Goal: Information Seeking & Learning: Learn about a topic

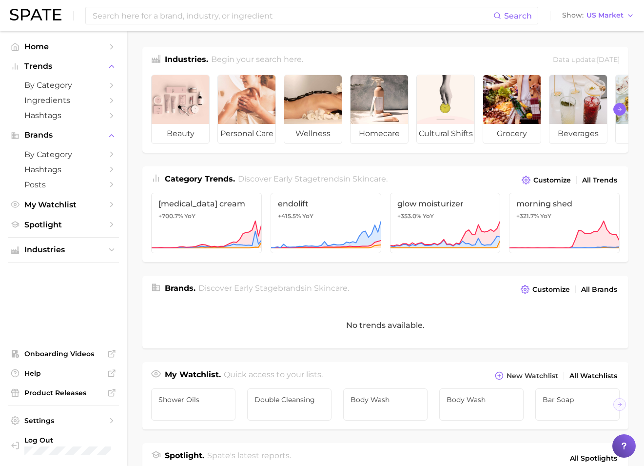
click at [542, 103] on button "Scroll Right" at bounding box center [619, 109] width 13 height 13
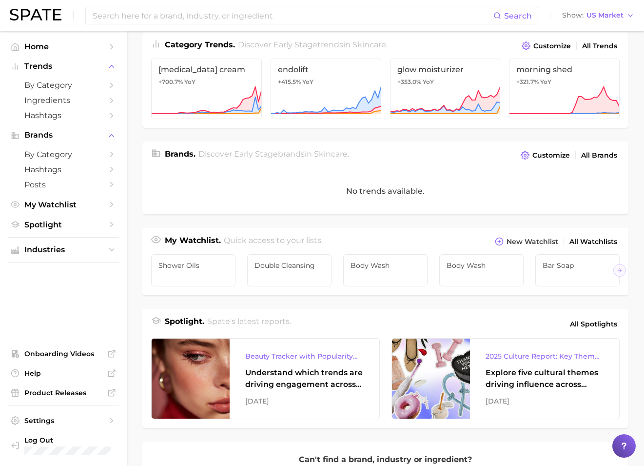
scroll to position [166, 0]
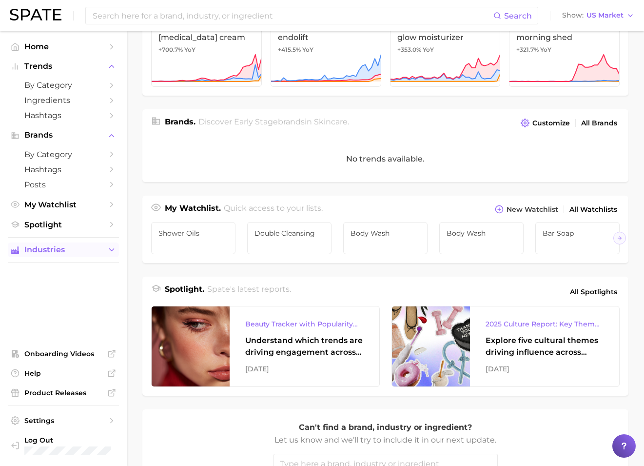
click at [58, 250] on span "Industries" at bounding box center [63, 249] width 78 height 9
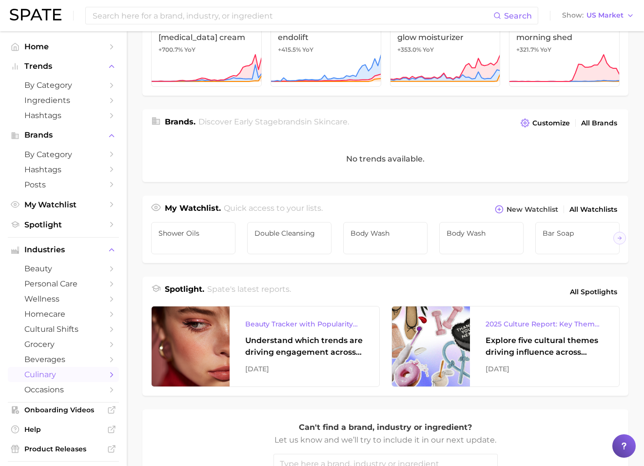
click at [54, 379] on link "culinary" at bounding box center [63, 374] width 111 height 15
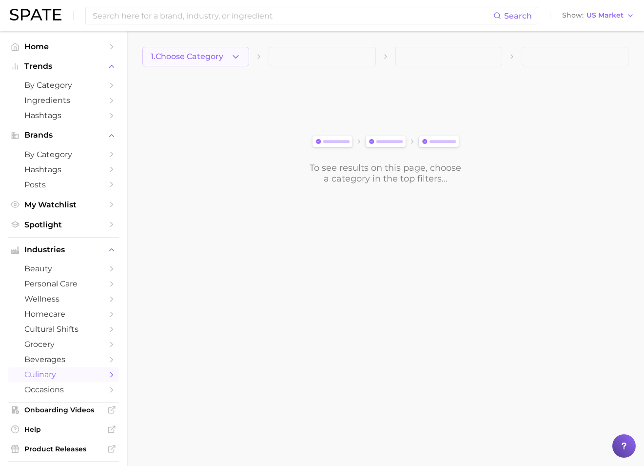
click at [246, 48] on button "1. Choose Category" at bounding box center [195, 57] width 107 height 20
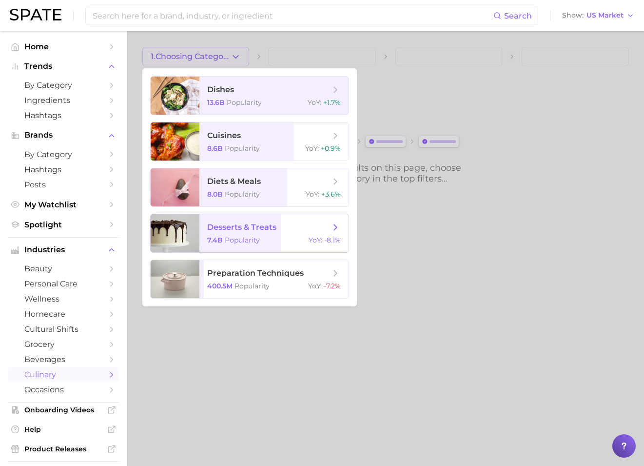
click at [217, 228] on span "desserts & treats" at bounding box center [241, 226] width 69 height 9
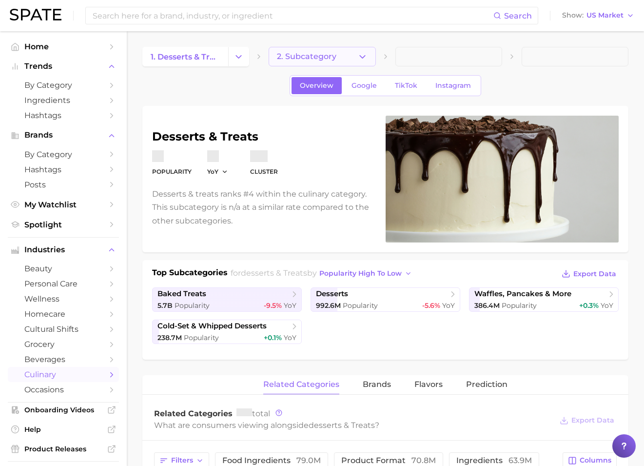
click at [321, 58] on span "2. Subcategory" at bounding box center [306, 56] width 59 height 9
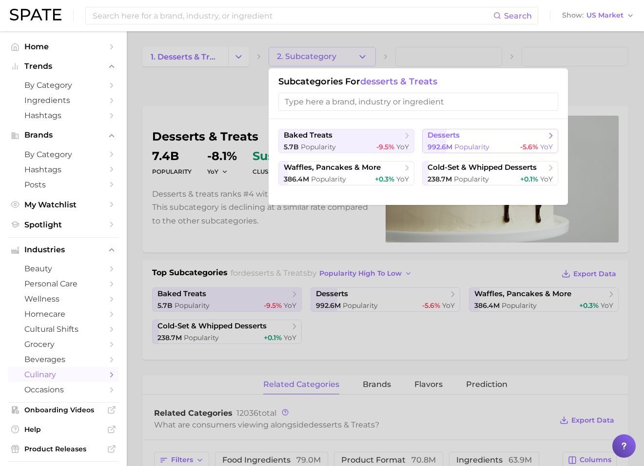
click at [453, 136] on span "desserts" at bounding box center [444, 135] width 32 height 9
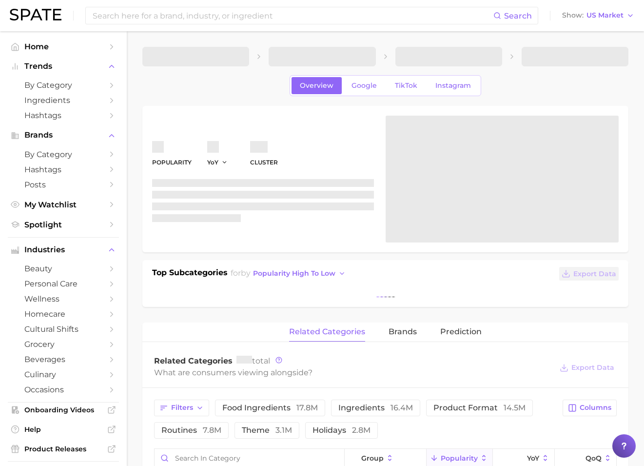
click at [437, 57] on span at bounding box center [448, 57] width 107 height 20
click at [464, 57] on span at bounding box center [448, 57] width 107 height 20
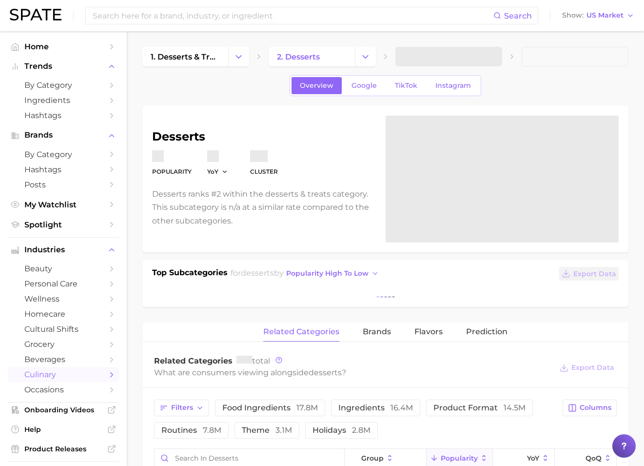
click at [482, 57] on span at bounding box center [448, 57] width 107 height 20
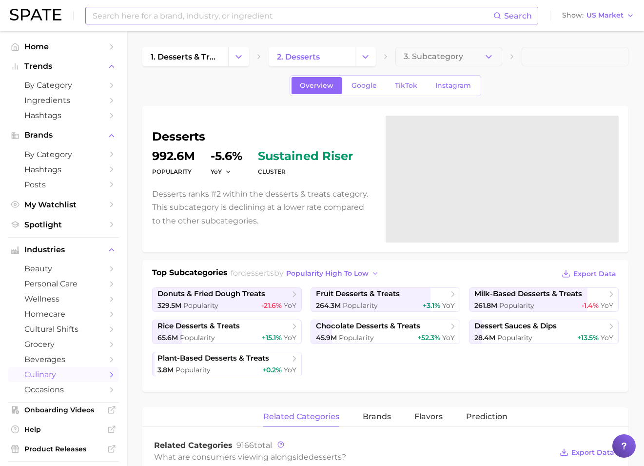
click at [276, 24] on div "Search" at bounding box center [311, 16] width 453 height 18
click at [261, 10] on input at bounding box center [293, 15] width 402 height 17
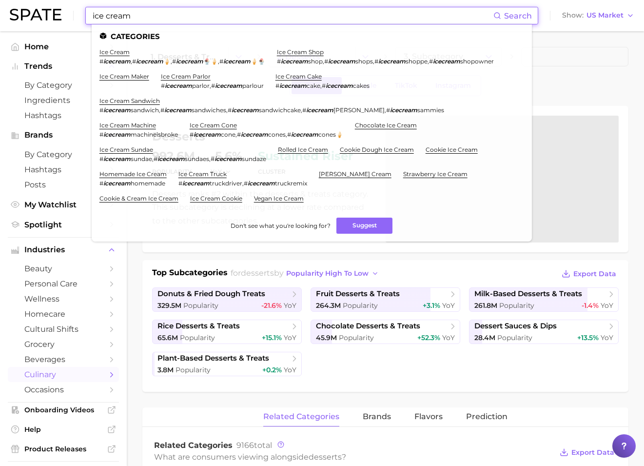
type input "ice cream"
click at [124, 56] on li "ice cream # icecream , # icecream 🍦 , # icecream 🍨🍦 , # icecream 🍦🍨" at bounding box center [182, 56] width 166 height 17
click at [116, 48] on link "ice cream" at bounding box center [114, 51] width 30 height 7
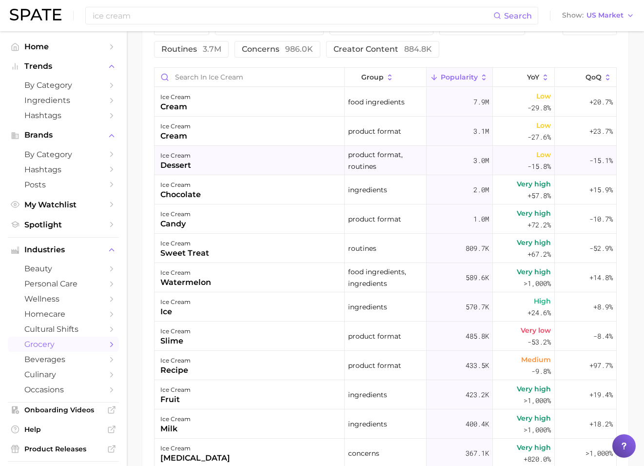
scroll to position [459, 0]
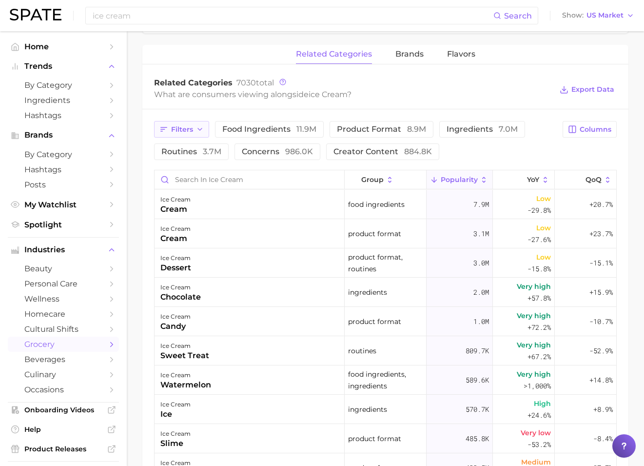
click at [187, 129] on span "Filters" at bounding box center [182, 129] width 22 height 8
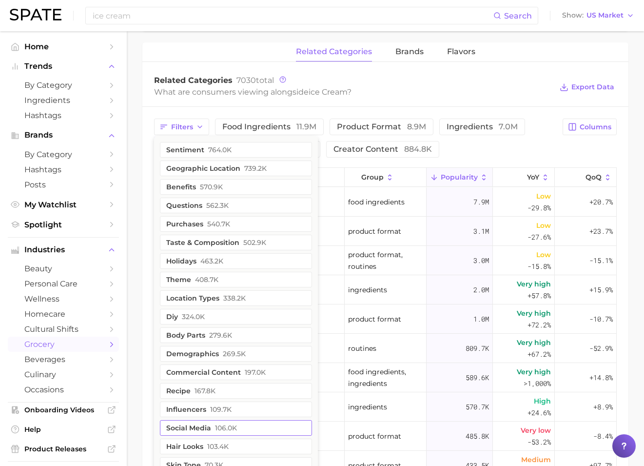
scroll to position [404, 0]
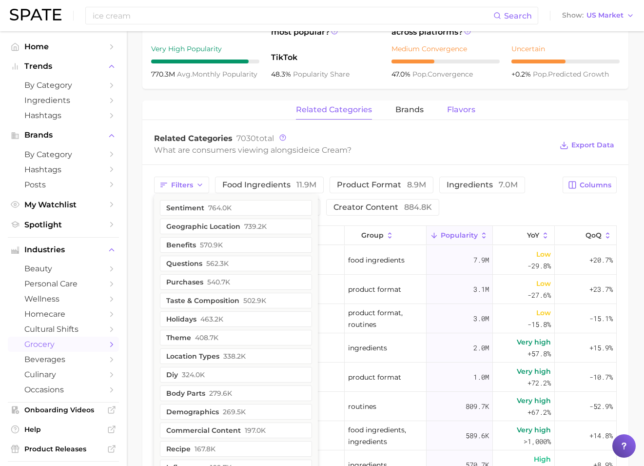
click at [453, 109] on span "Flavors" at bounding box center [461, 109] width 28 height 9
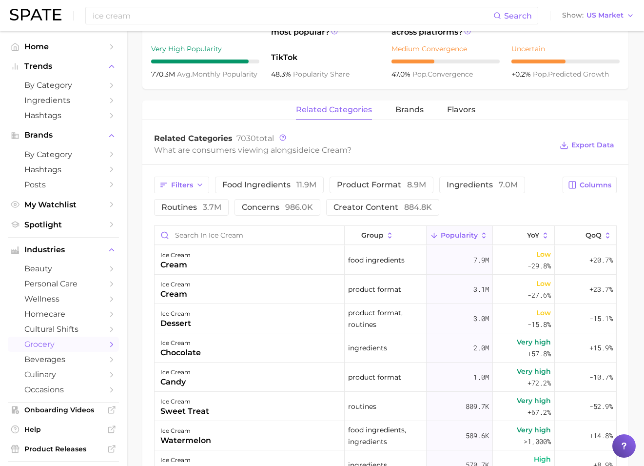
click at [482, 113] on div "related categories brands Flavors" at bounding box center [385, 110] width 486 height 20
drag, startPoint x: 482, startPoint y: 113, endPoint x: 473, endPoint y: 111, distance: 9.0
click at [479, 113] on div "related categories brands Flavors" at bounding box center [385, 110] width 486 height 20
click at [470, 111] on span "Flavors" at bounding box center [461, 109] width 28 height 9
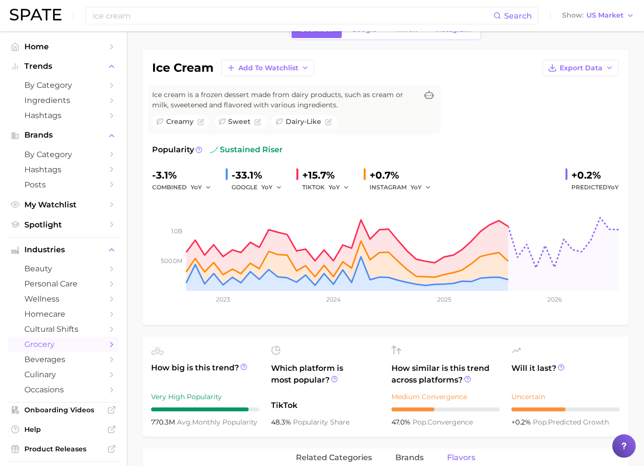
scroll to position [25, 0]
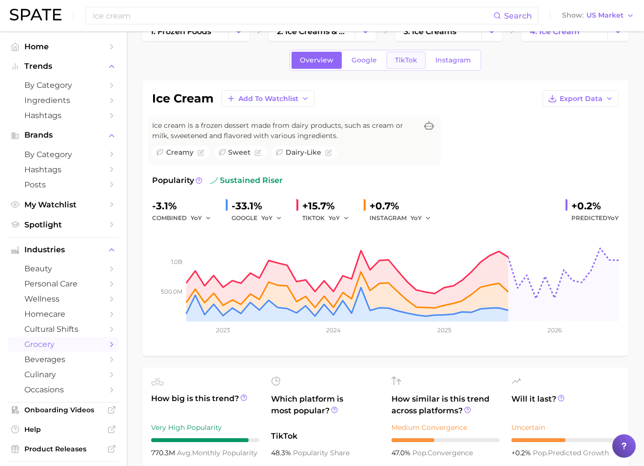
click at [406, 59] on span "TikTok" at bounding box center [406, 60] width 22 height 8
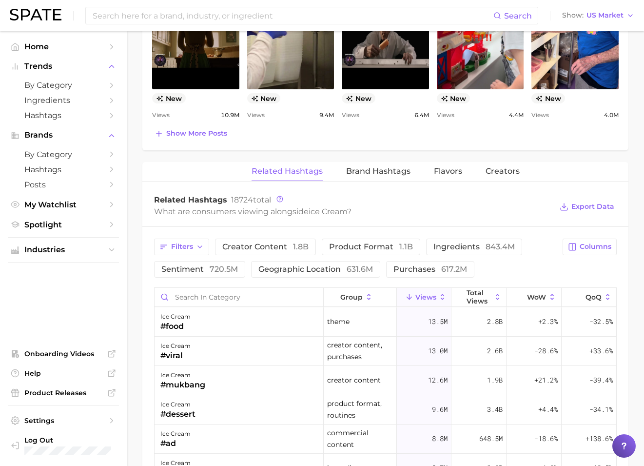
scroll to position [662, 0]
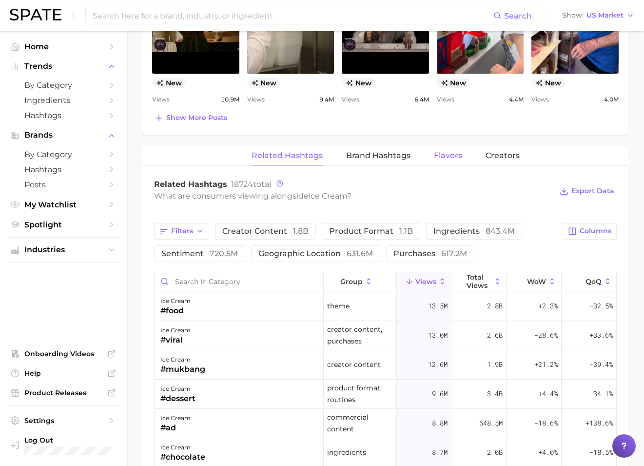
click at [452, 157] on span "Flavors" at bounding box center [448, 155] width 28 height 9
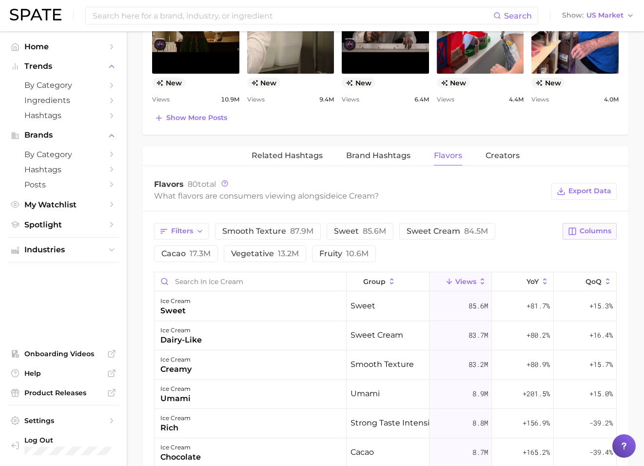
click at [542, 224] on button "Columns" at bounding box center [590, 231] width 54 height 17
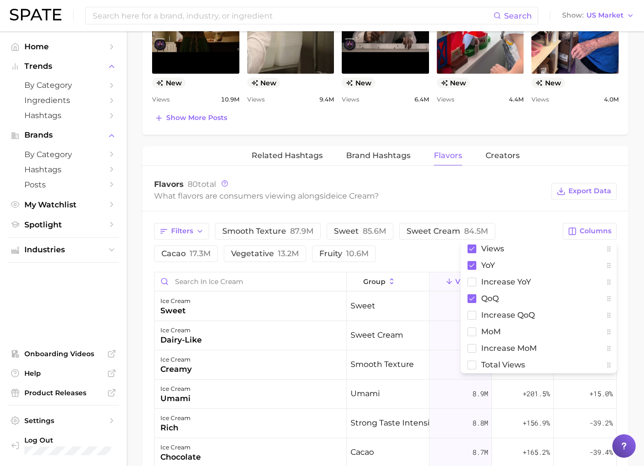
click at [529, 210] on div "Flavors 80 total What flavors are consumers viewing alongside ice cream ? Expor…" at bounding box center [385, 191] width 486 height 39
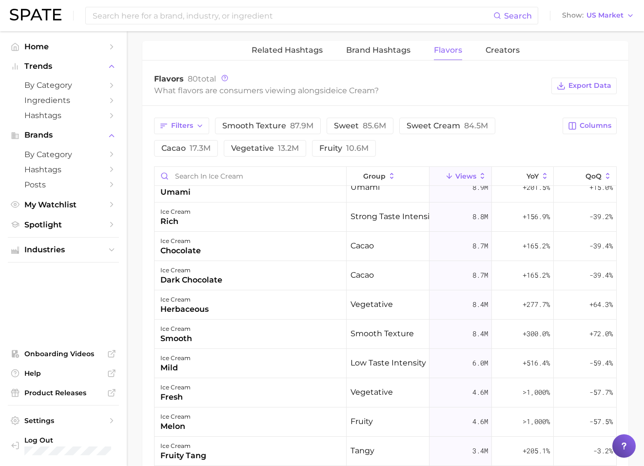
scroll to position [124, 0]
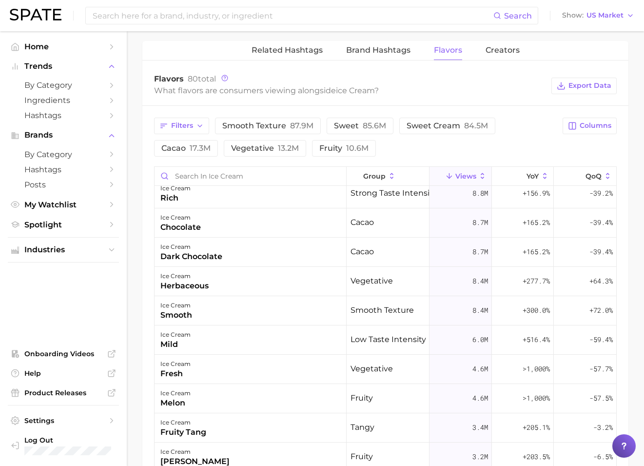
click at [211, 114] on div "Filters smooth texture 87.9m sweet 85.6m sweet cream 84.5m cacao 17.3m vegetati…" at bounding box center [385, 375] width 486 height 538
click at [198, 121] on button "Filters" at bounding box center [181, 125] width 55 height 17
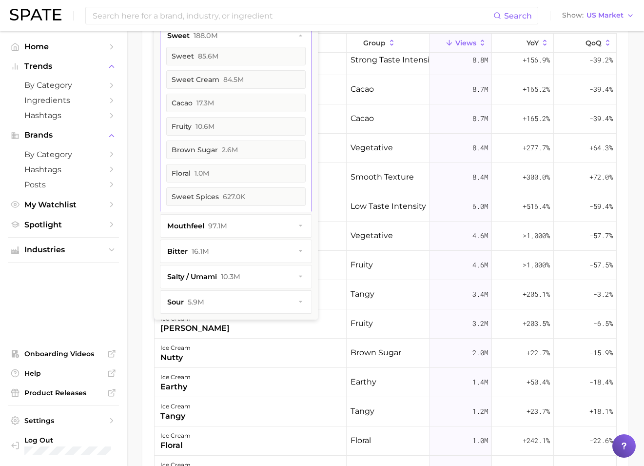
scroll to position [901, 0]
click at [145, 365] on div "Filters Flavor filters sweet 188.0m sweet 85.6m sweet cream 84.5m cacao 17.3m f…" at bounding box center [385, 241] width 486 height 538
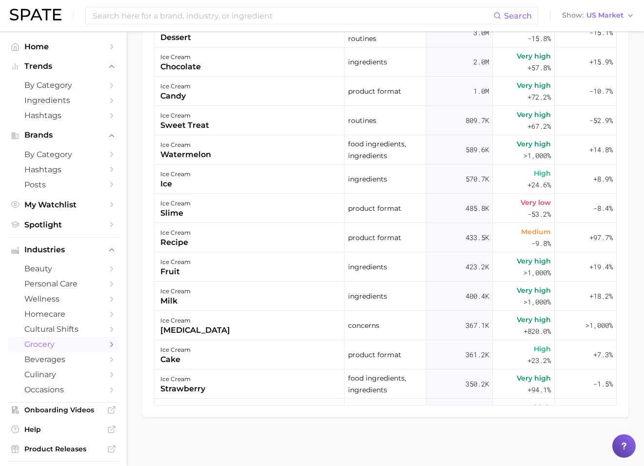
type input "ice cream"
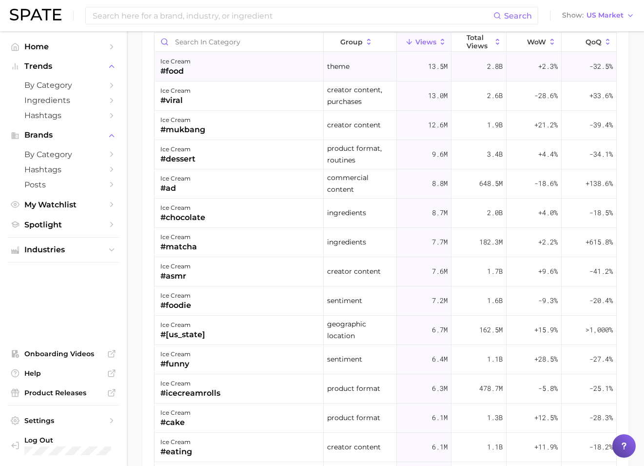
scroll to position [664, 0]
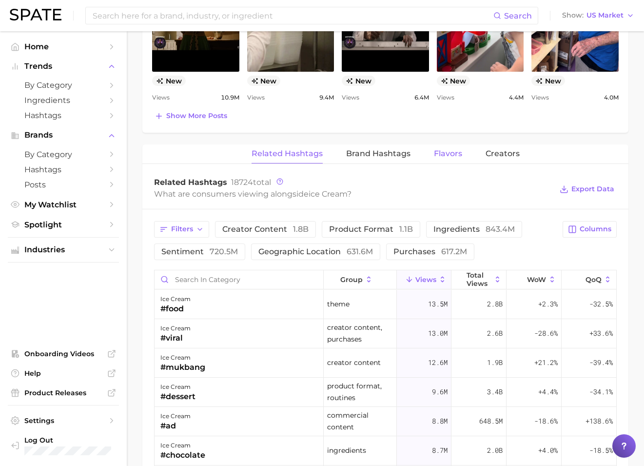
click at [442, 153] on span "Flavors" at bounding box center [448, 153] width 28 height 9
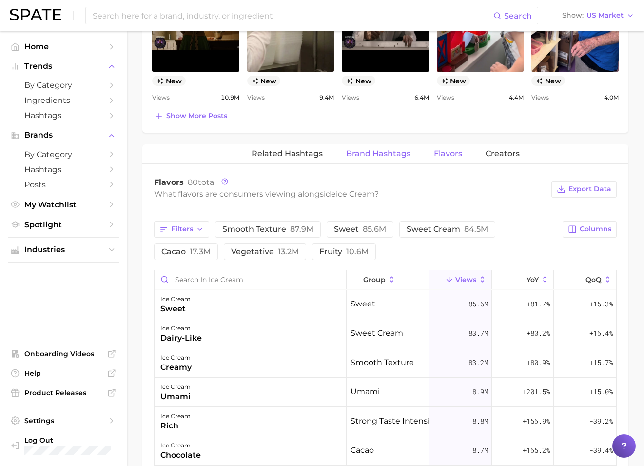
click at [369, 154] on span "Brand Hashtags" at bounding box center [378, 153] width 64 height 9
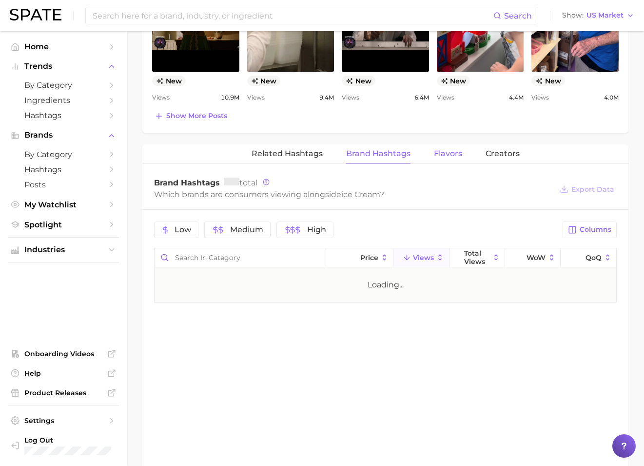
click at [436, 155] on span "Flavors" at bounding box center [448, 153] width 28 height 9
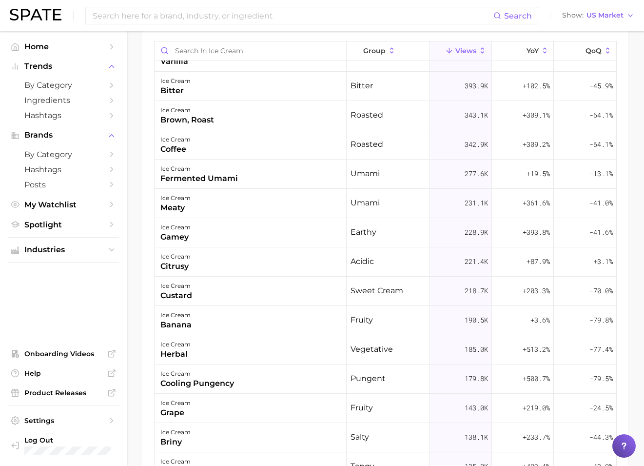
scroll to position [882, 0]
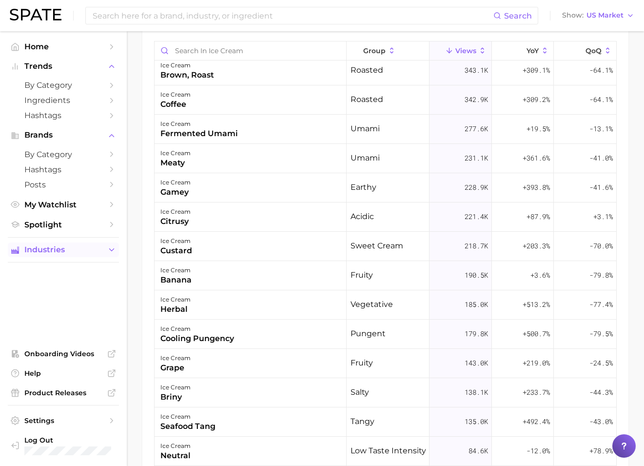
click at [48, 256] on button "Industries" at bounding box center [63, 249] width 111 height 15
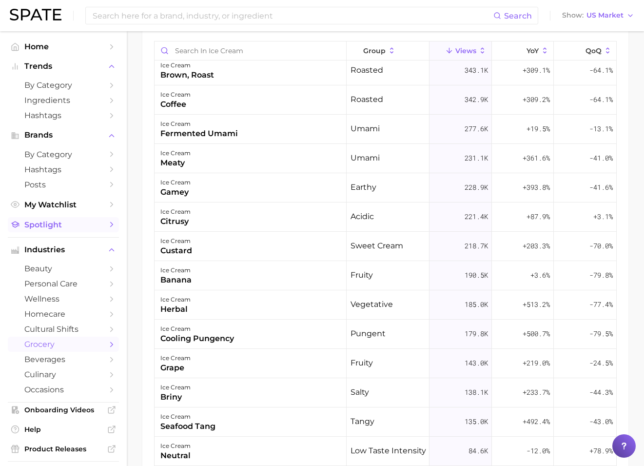
click at [50, 229] on link "Spotlight" at bounding box center [63, 224] width 111 height 15
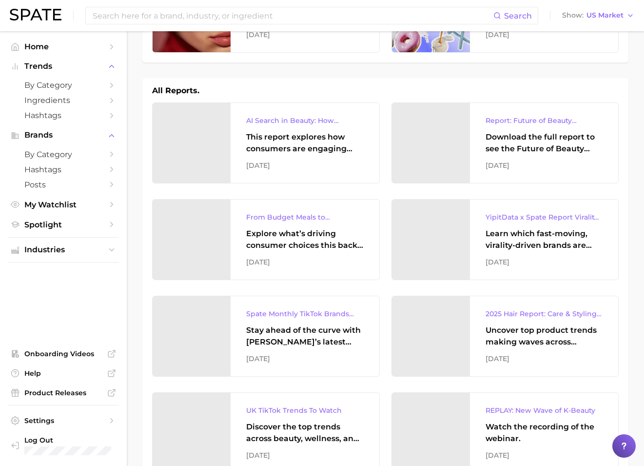
scroll to position [112, 0]
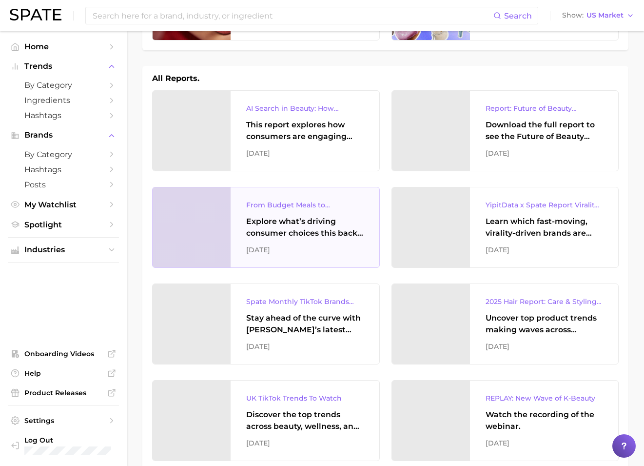
click at [338, 209] on div "From Budget Meals to Functional Snacks: Food & Beverage Trends Shaping Consumer…" at bounding box center [304, 205] width 117 height 12
